Goal: Check status: Check status

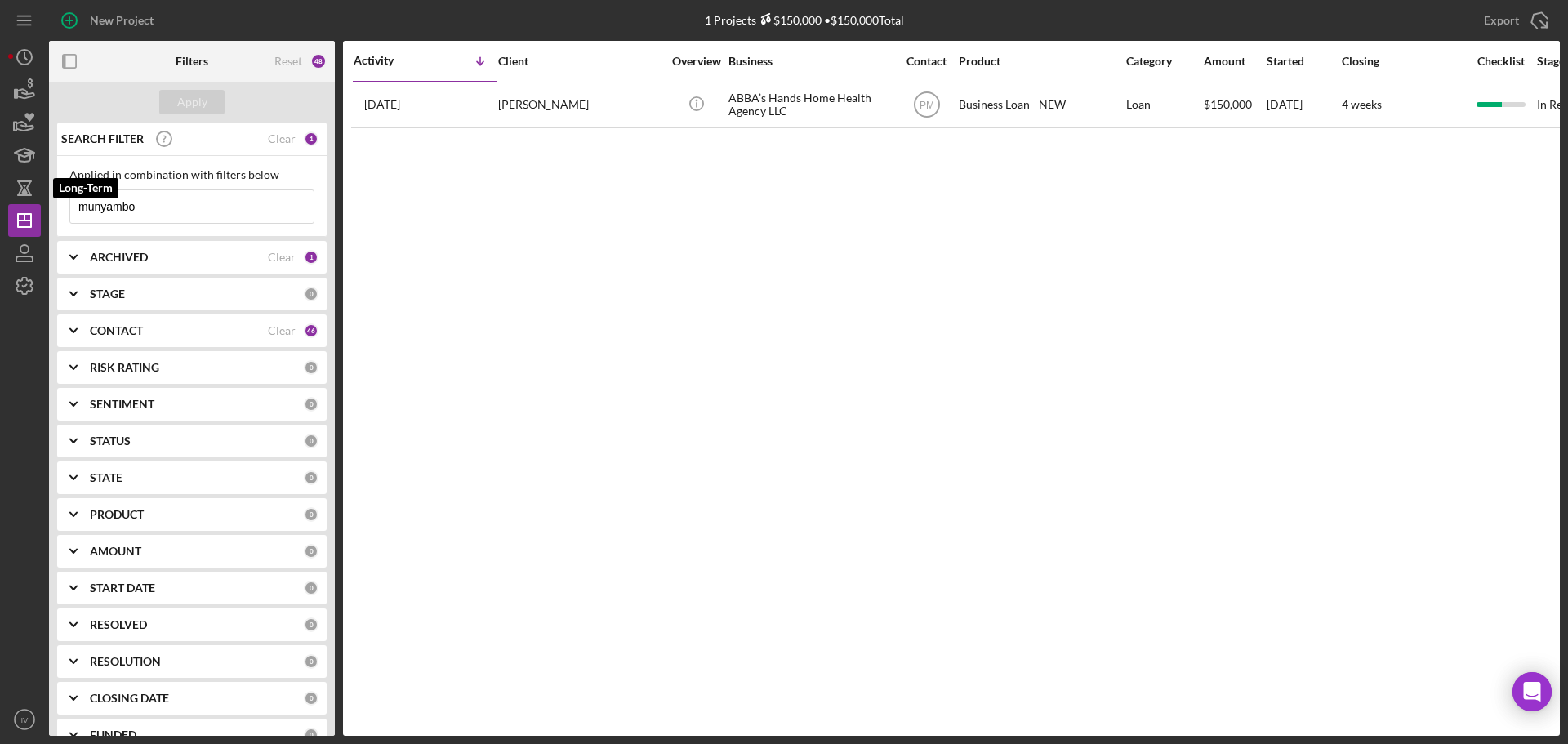
drag, startPoint x: 151, startPoint y: 212, endPoint x: 6, endPoint y: 169, distance: 151.2
click at [0, 189] on div "New Project 1 Projects $150,000 • $150,000 Total munyambo Export Icon/Export Fi…" at bounding box center [784, 372] width 1568 height 744
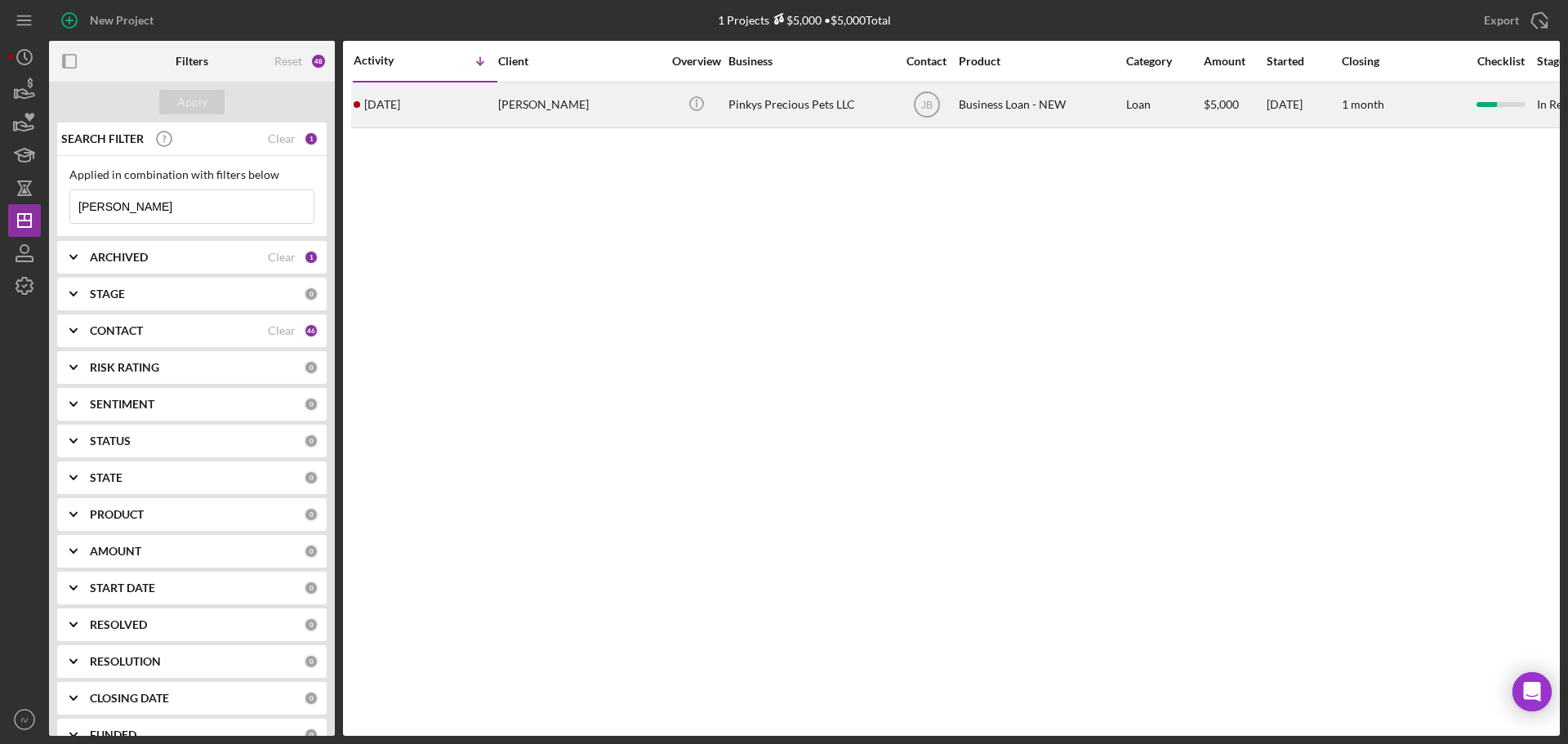
type input "[PERSON_NAME]"
click at [511, 104] on div "[PERSON_NAME]" at bounding box center [579, 105] width 163 height 44
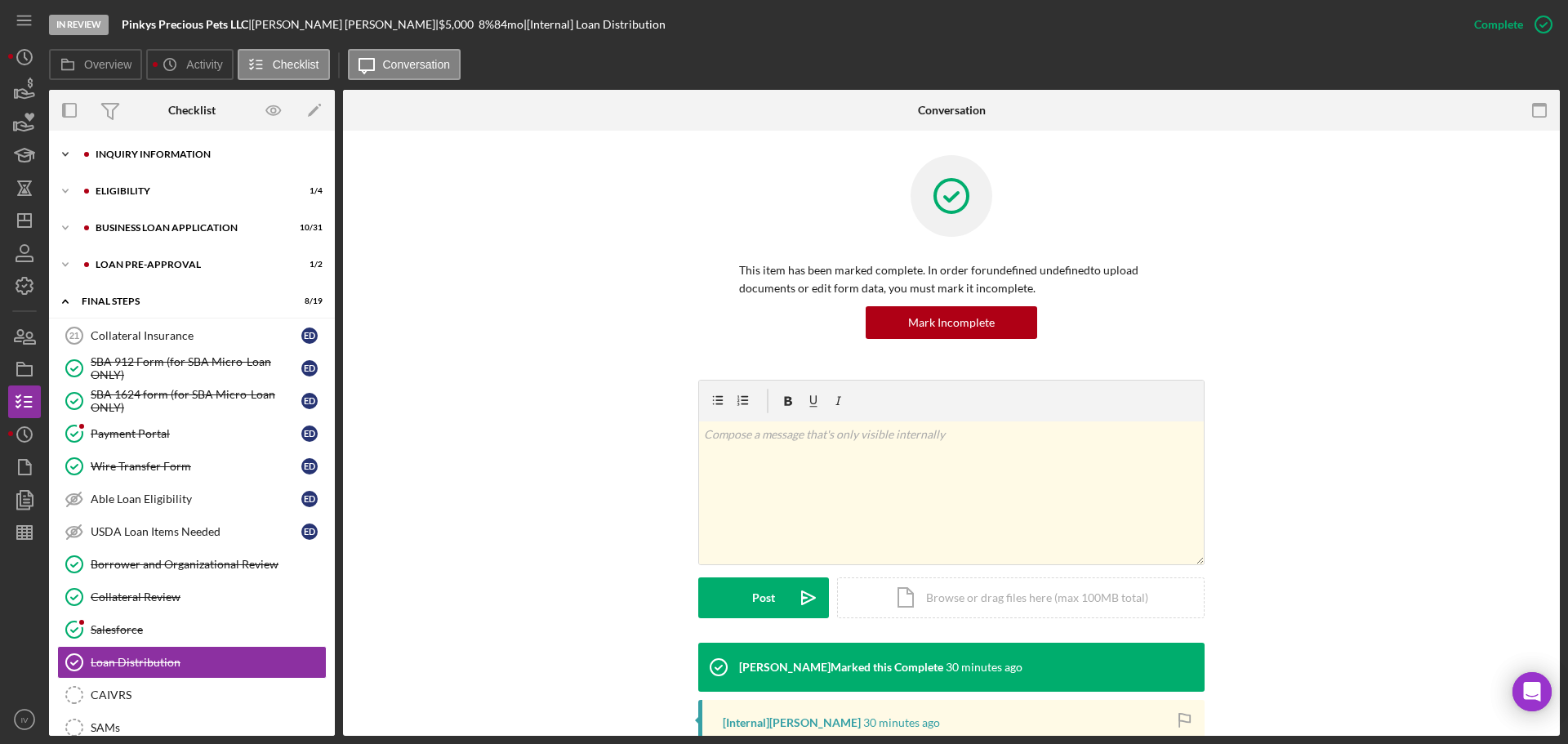
click at [130, 150] on div "INQUIRY INFORMATION" at bounding box center [204, 154] width 219 height 10
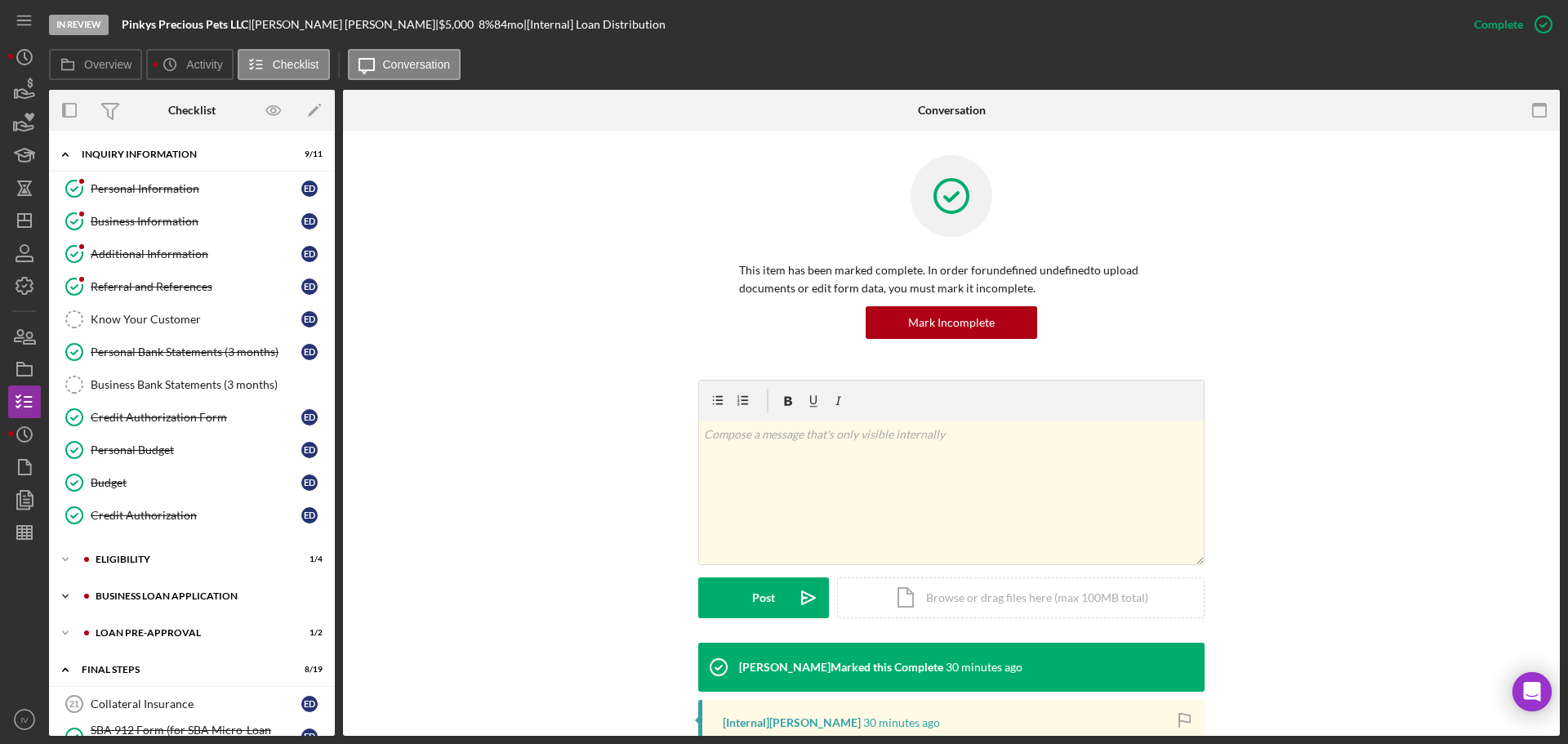
click at [131, 596] on div "BUSINESS LOAN APPLICATION" at bounding box center [204, 596] width 219 height 10
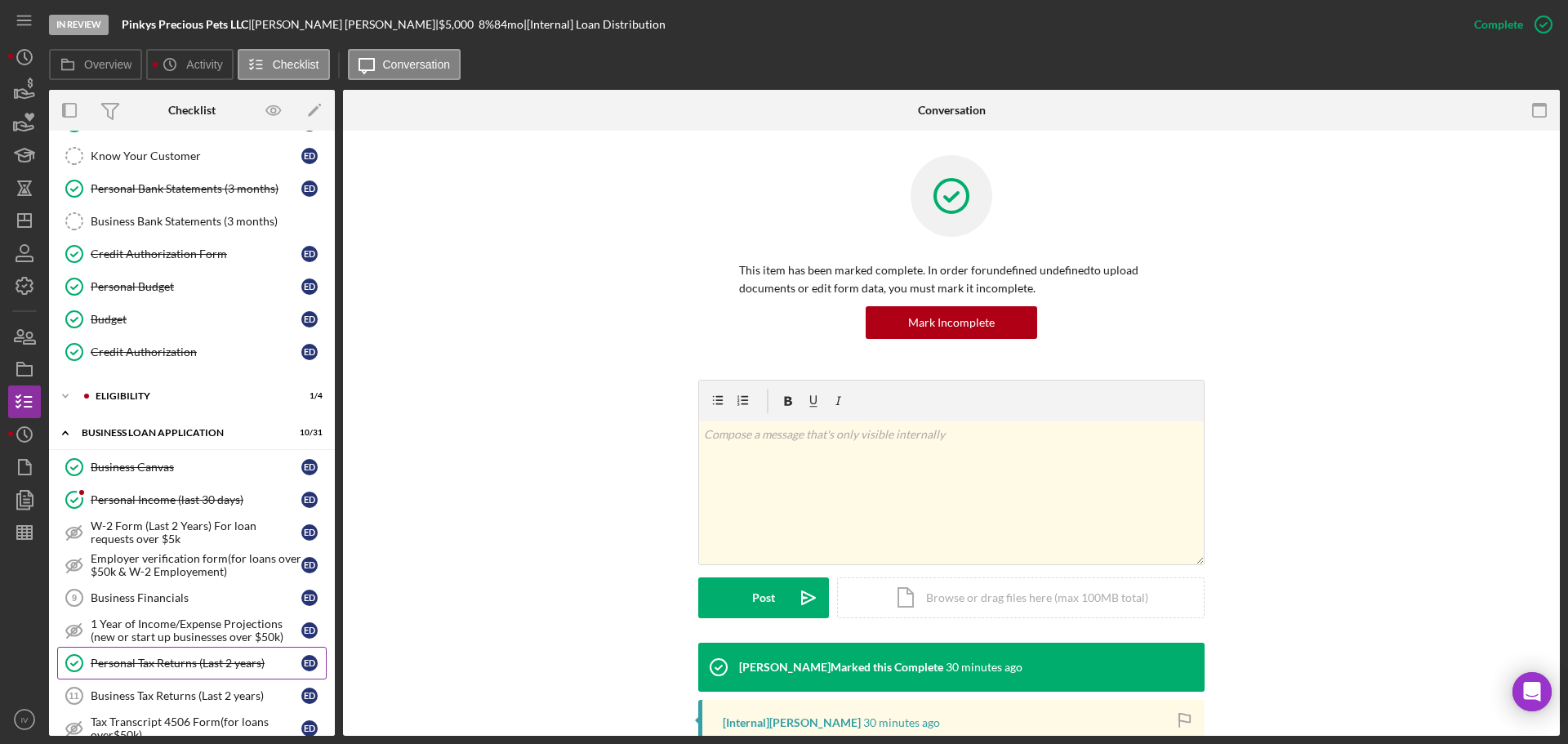
scroll to position [245, 0]
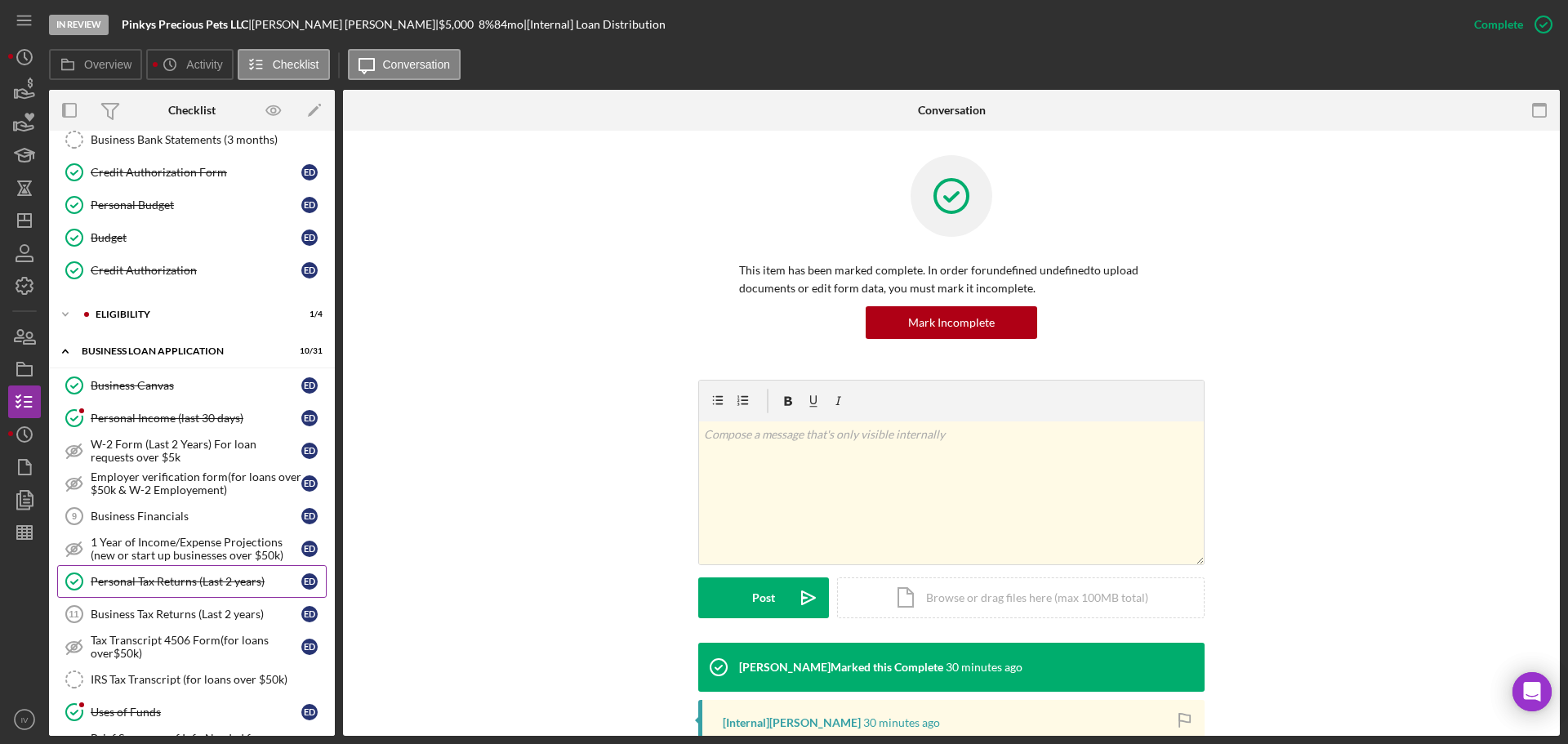
click at [144, 582] on div "Personal Tax Returns (Last 2 years)" at bounding box center [196, 582] width 210 height 13
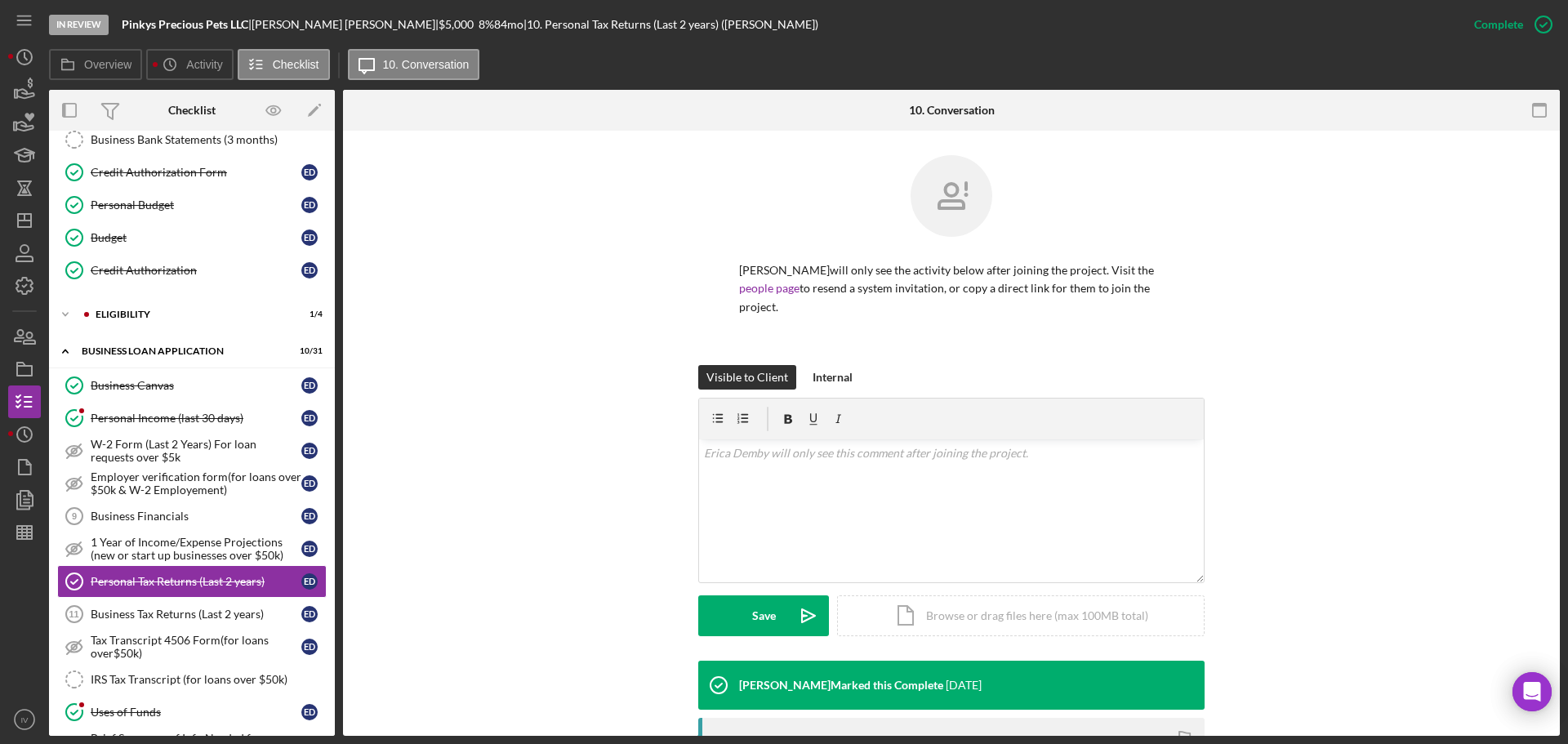
scroll to position [270, 0]
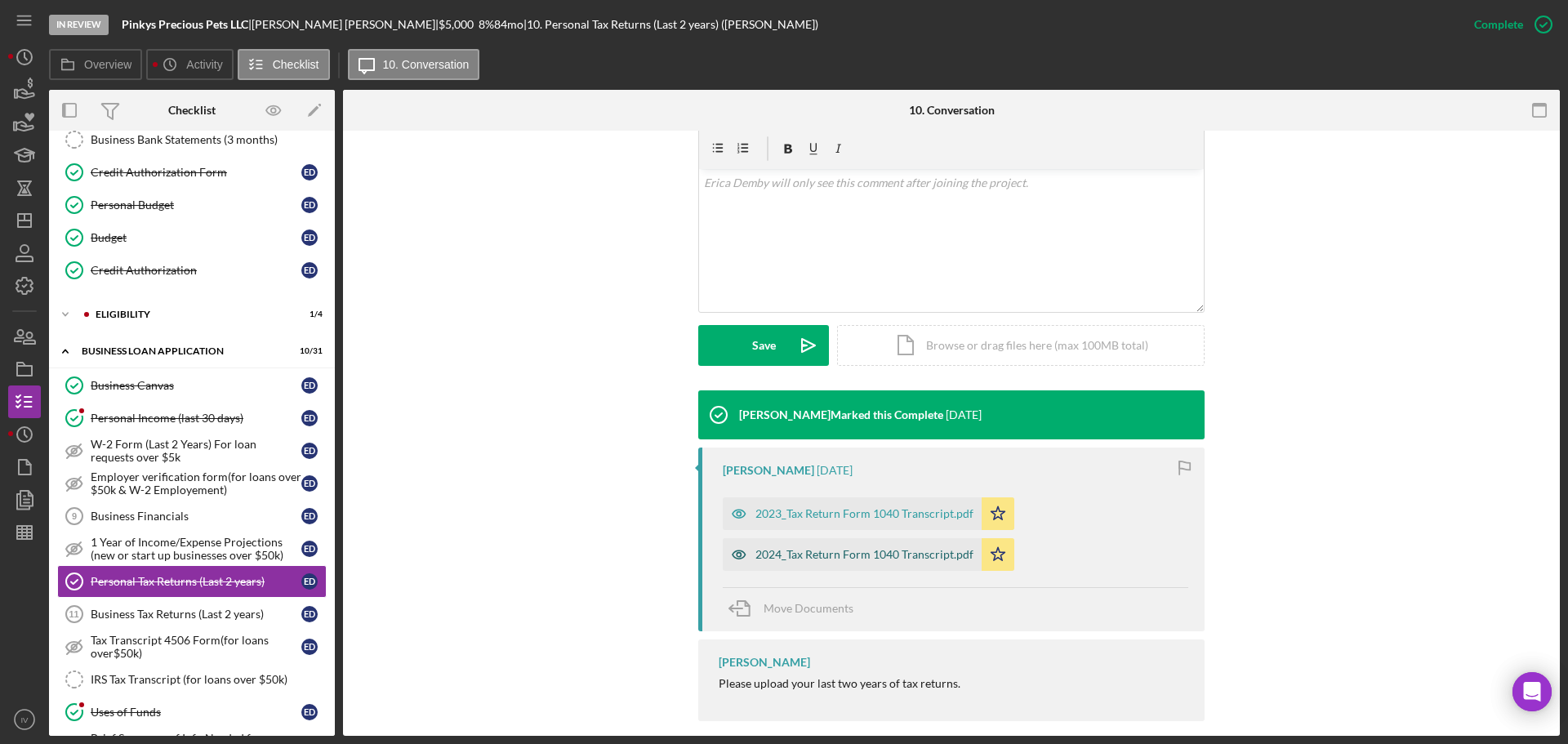
click at [781, 538] on div "2024_Tax Return Form 1040 Transcript.pdf" at bounding box center [852, 554] width 258 height 33
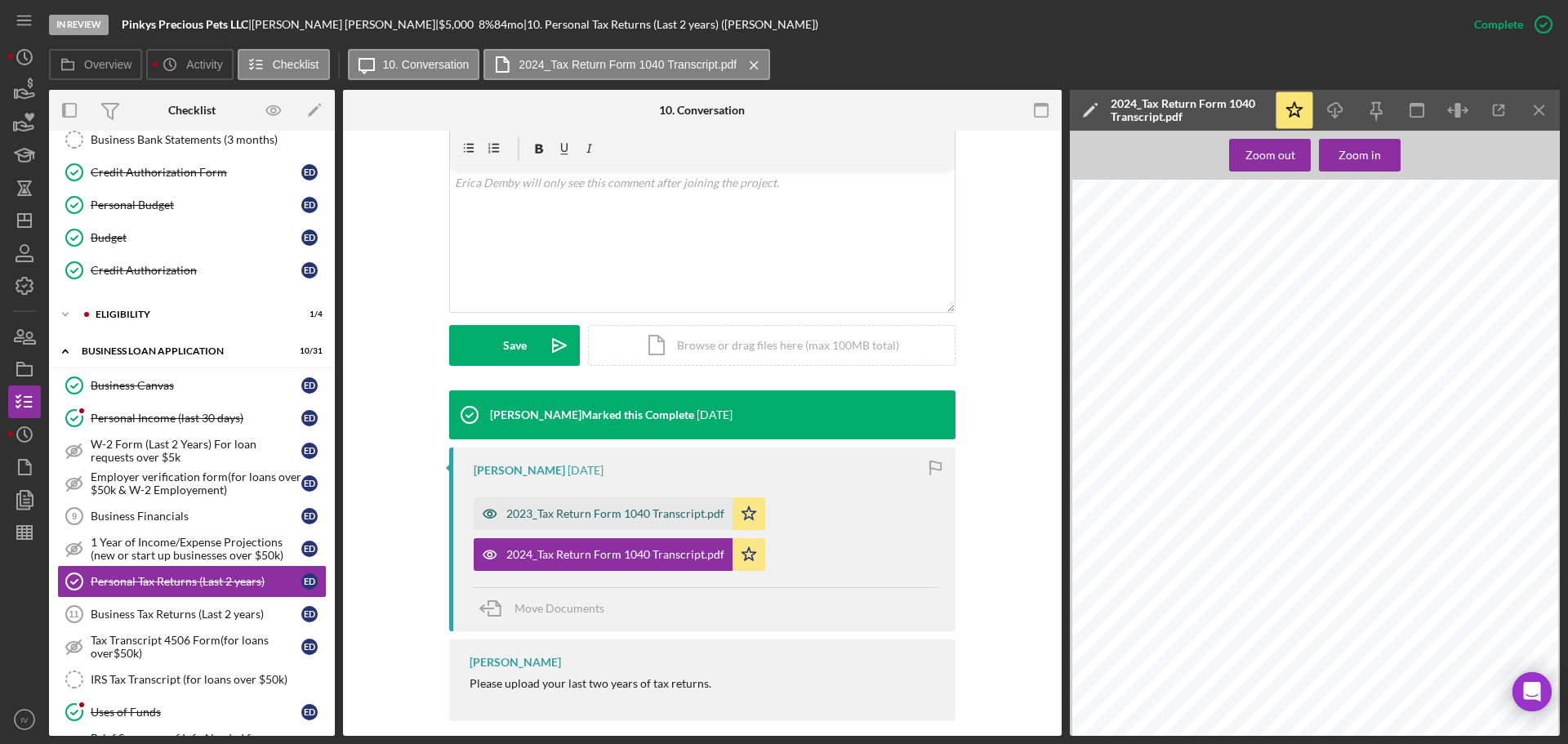
click at [586, 503] on div "2023_Tax Return Form 1040 Transcript.pdf" at bounding box center [602, 514] width 258 height 33
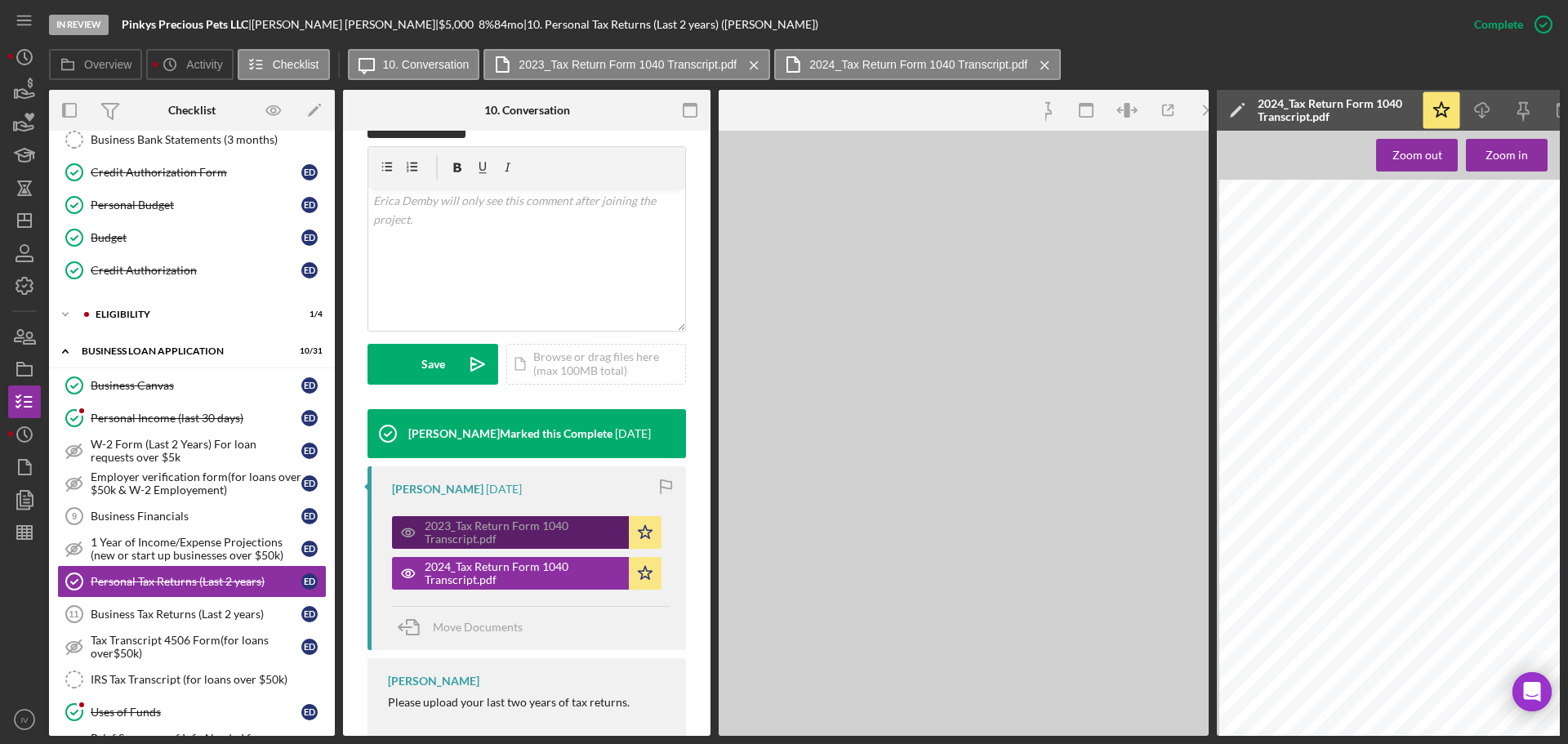
scroll to position [308, 0]
